Goal: Information Seeking & Learning: Learn about a topic

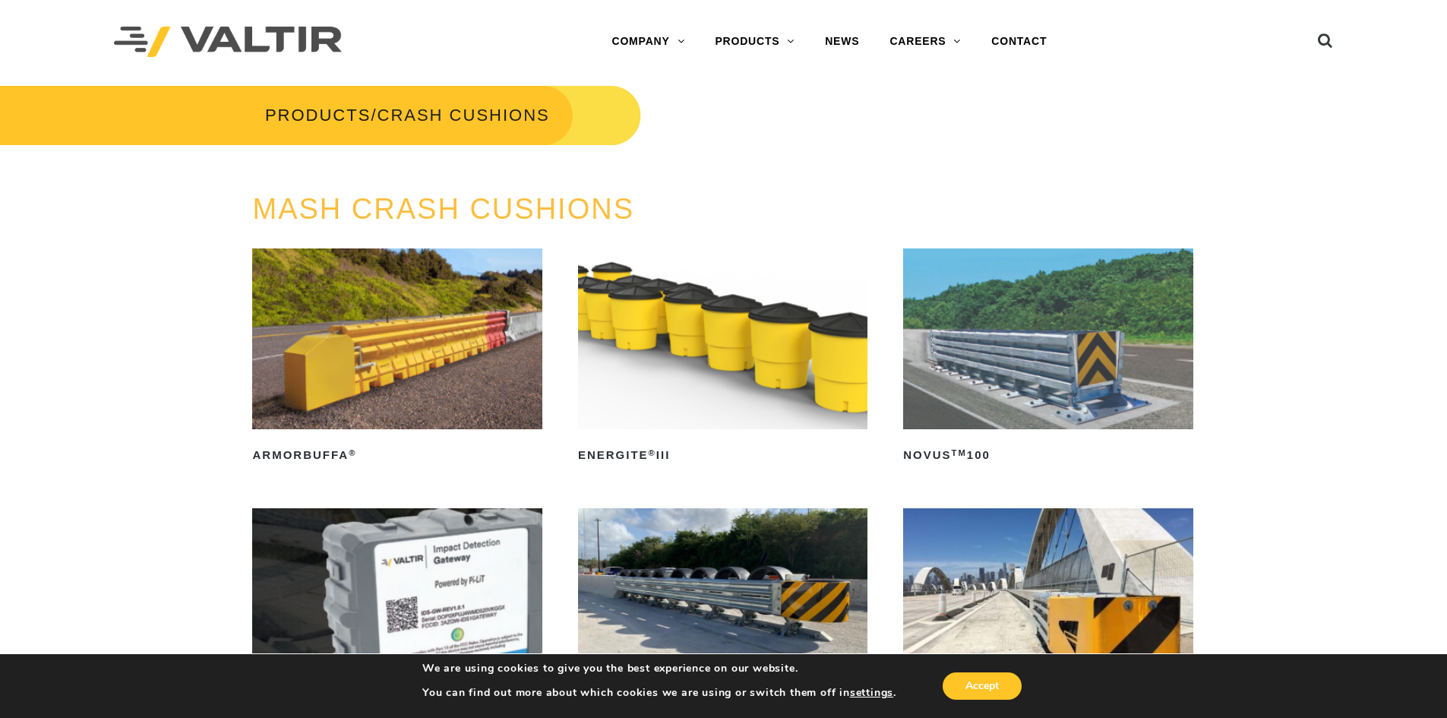
click at [776, 189] on link "END TERMINALS" at bounding box center [794, 193] width 190 height 30
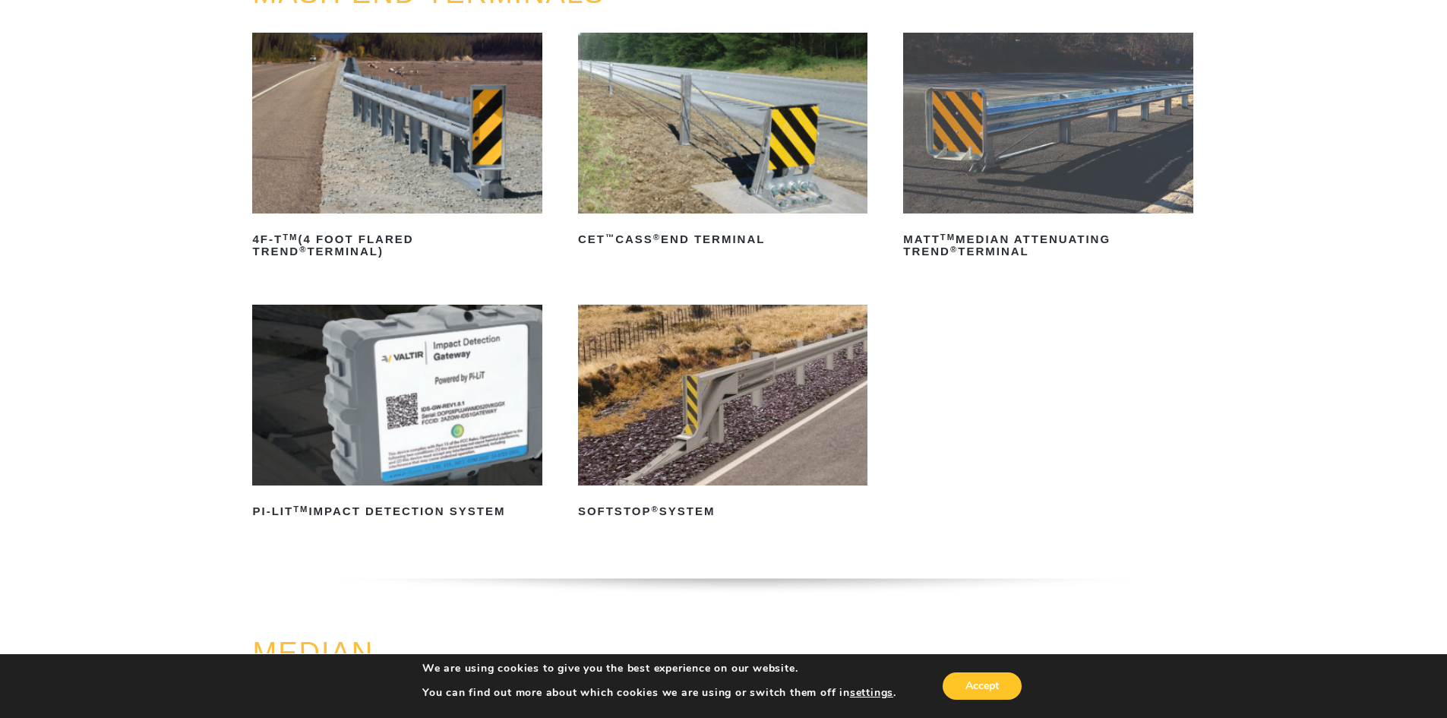
scroll to position [304, 0]
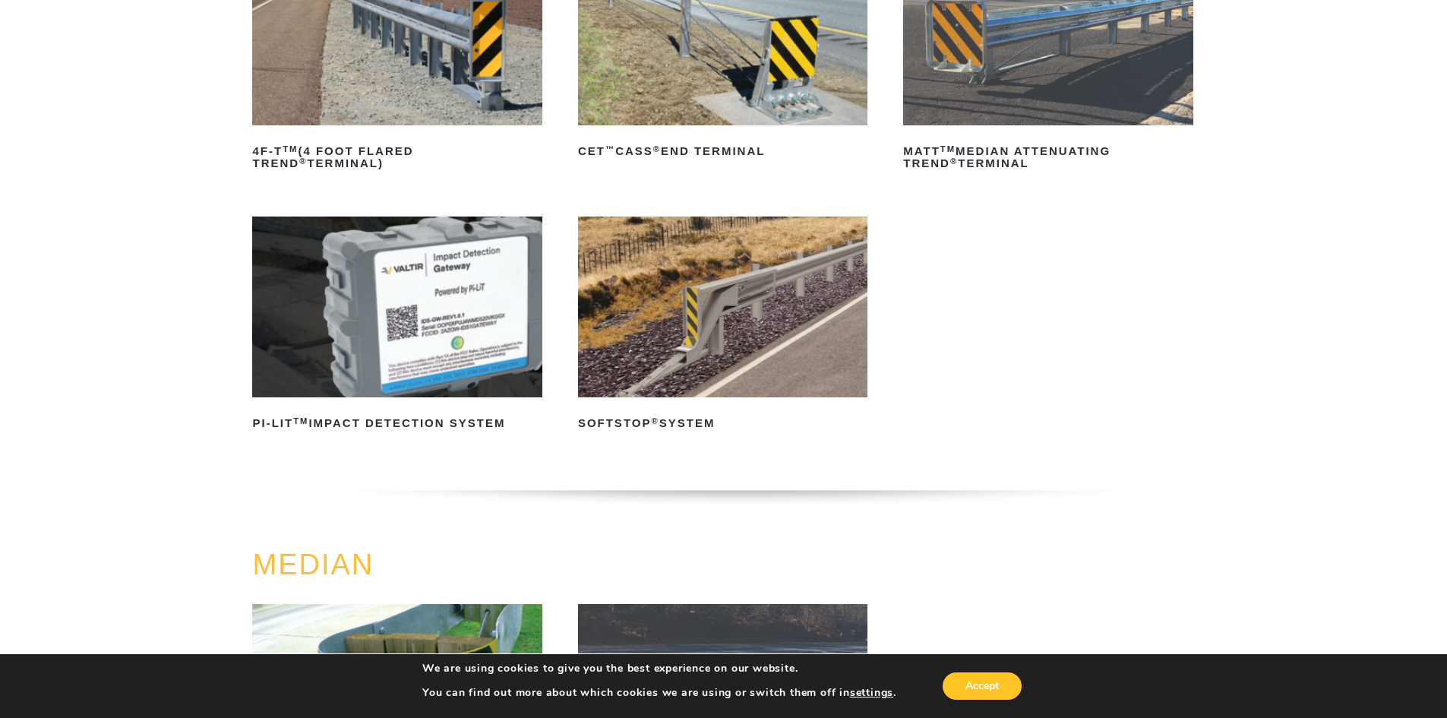
click at [692, 330] on img at bounding box center [722, 306] width 289 height 181
